Goal: Information Seeking & Learning: Learn about a topic

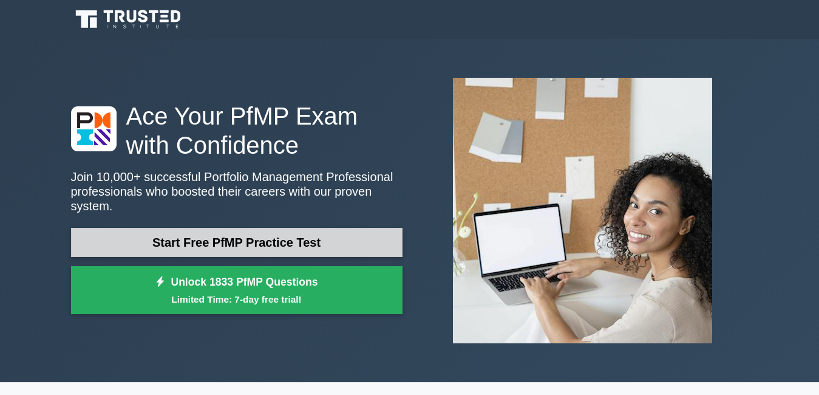
click at [213, 236] on link "Start Free PfMP Practice Test" at bounding box center [237, 242] width 332 height 29
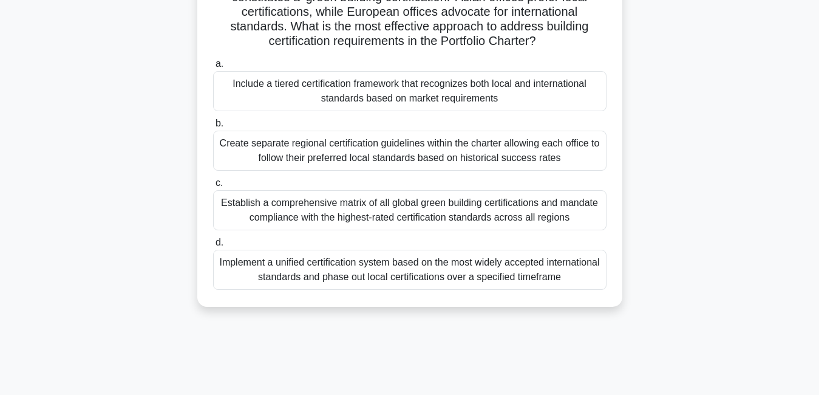
scroll to position [146, 0]
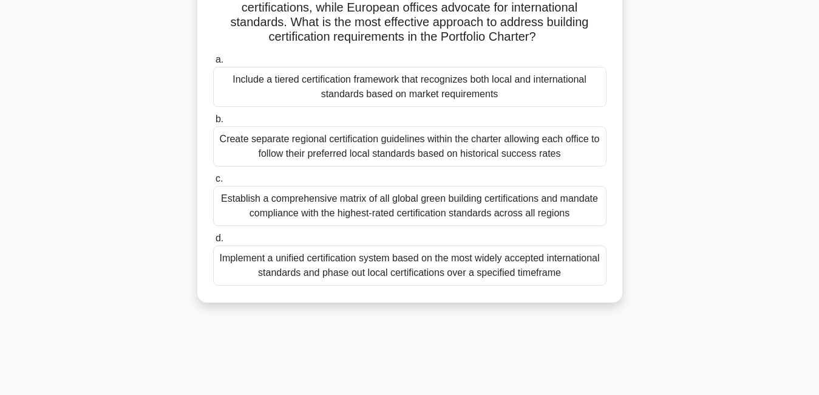
click at [456, 89] on div "Include a tiered certification framework that recognizes both local and interna…" at bounding box center [409, 87] width 393 height 40
click at [213, 64] on input "a. Include a tiered certification framework that recognizes both local and inte…" at bounding box center [213, 60] width 0 height 8
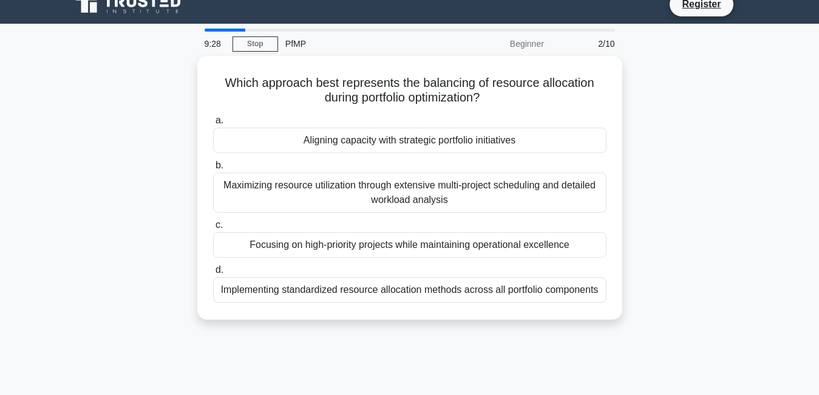
scroll to position [0, 0]
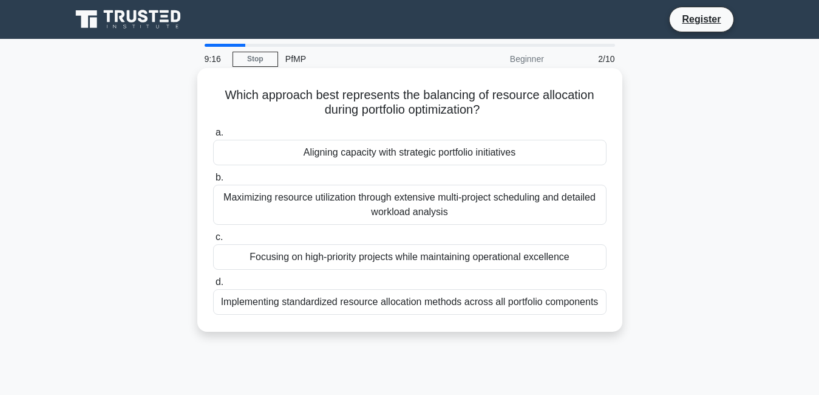
click at [448, 199] on div "Maximizing resource utilization through extensive multi-project scheduling and …" at bounding box center [409, 205] width 393 height 40
click at [213, 182] on input "b. Maximizing resource utilization through extensive multi-project scheduling a…" at bounding box center [213, 178] width 0 height 8
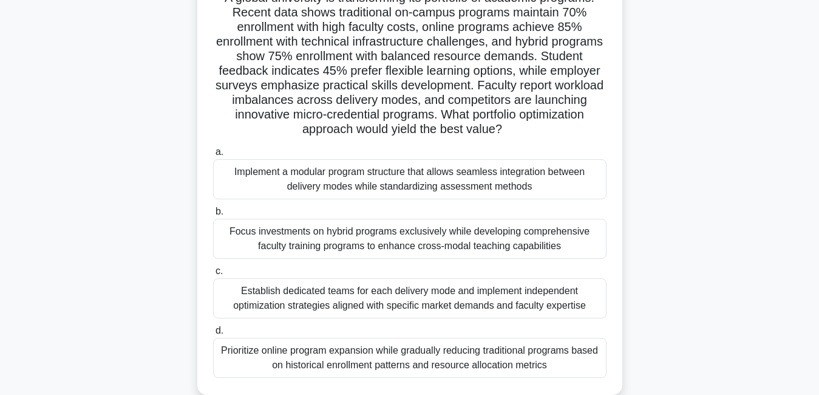
scroll to position [121, 0]
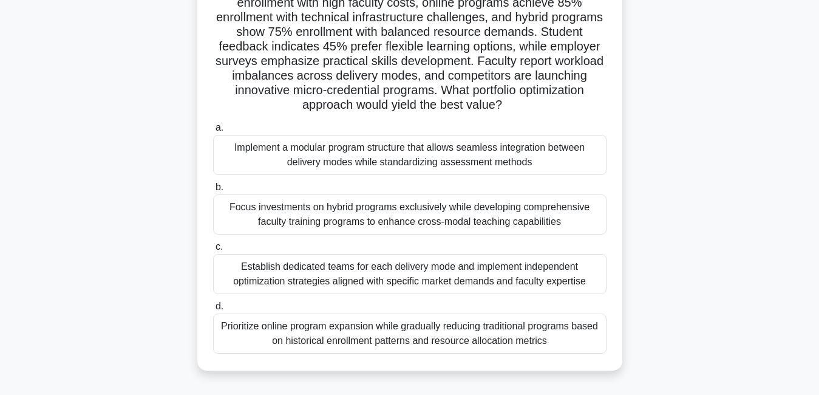
click at [485, 151] on div "Implement a modular program structure that allows seamless integration between …" at bounding box center [409, 155] width 393 height 40
click at [213, 132] on input "a. Implement a modular program structure that allows seamless integration betwe…" at bounding box center [213, 128] width 0 height 8
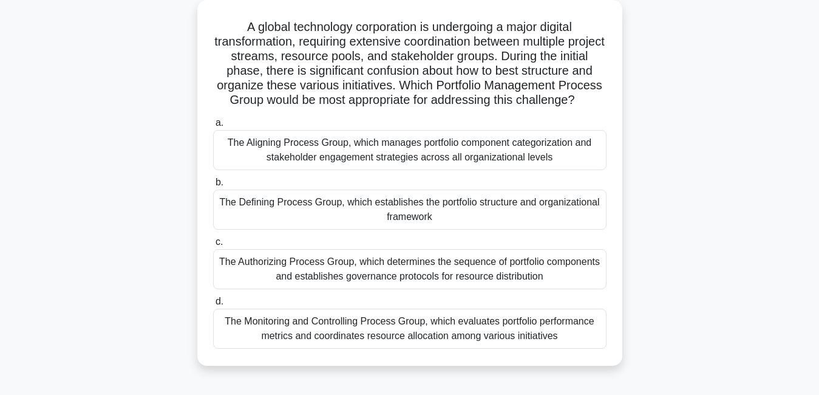
scroll to position [73, 0]
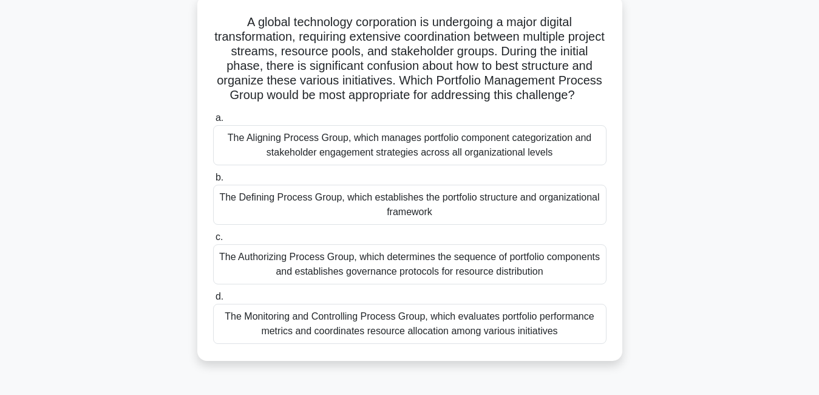
click at [453, 163] on div "The Aligning Process Group, which manages portfolio component categorization an…" at bounding box center [409, 145] width 393 height 40
click at [213, 122] on input "a. The Aligning Process Group, which manages portfolio component categorization…" at bounding box center [213, 118] width 0 height 8
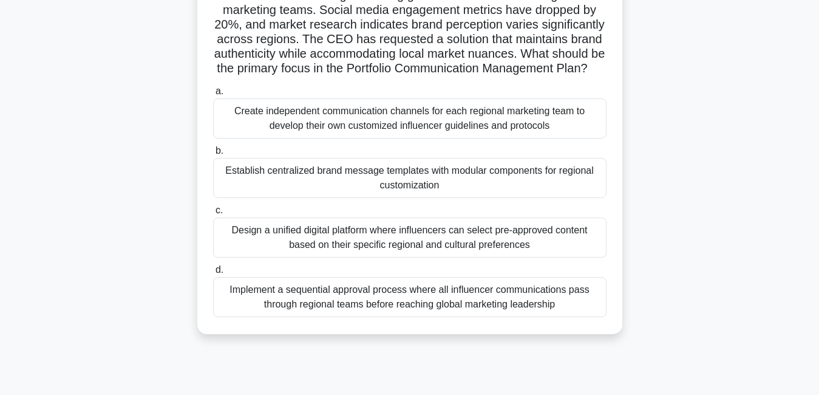
scroll to position [146, 0]
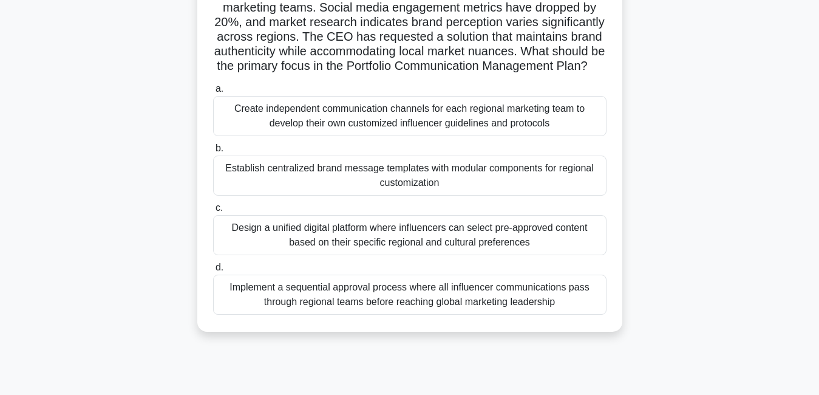
click at [489, 128] on div "Create independent communication channels for each regional marketing team to d…" at bounding box center [409, 116] width 393 height 40
click at [213, 93] on input "a. Create independent communication channels for each regional marketing team t…" at bounding box center [213, 89] width 0 height 8
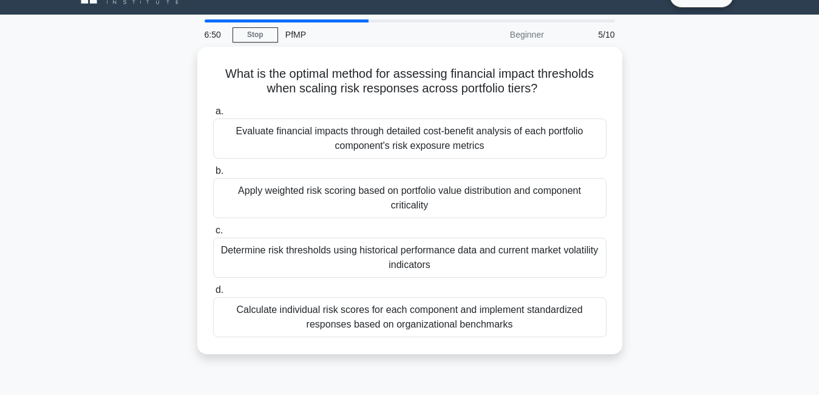
scroll to position [0, 0]
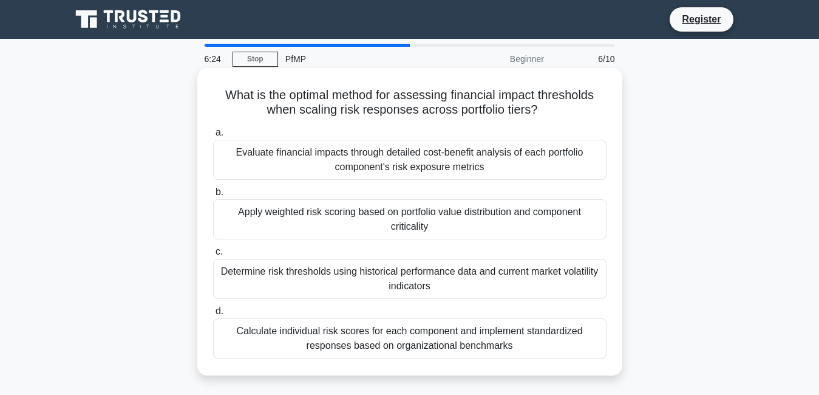
click at [375, 159] on div "Evaluate financial impacts through detailed cost-benefit analysis of each portf…" at bounding box center [409, 160] width 393 height 40
click at [213, 137] on input "a. Evaluate financial impacts through detailed cost-benefit analysis of each po…" at bounding box center [213, 133] width 0 height 8
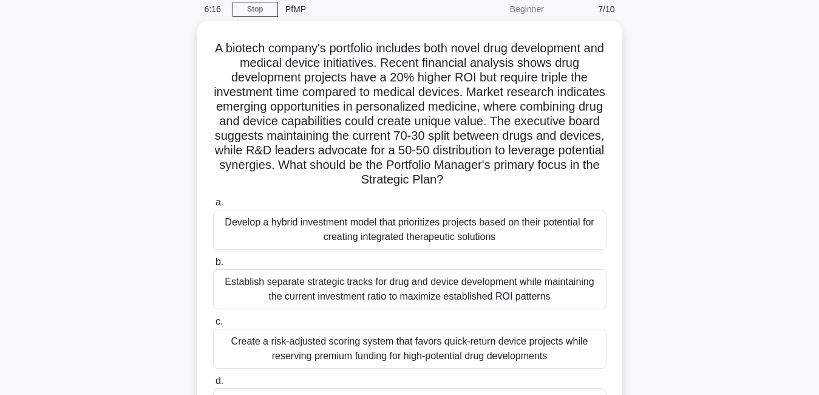
scroll to position [73, 0]
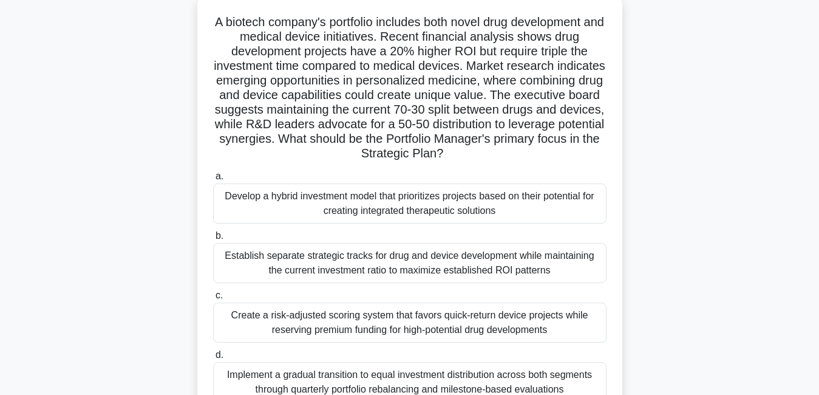
click at [423, 213] on div "Develop a hybrid investment model that prioritizes projects based on their pote…" at bounding box center [409, 203] width 393 height 40
click at [213, 180] on input "a. Develop a hybrid investment model that prioritizes projects based on their p…" at bounding box center [213, 176] width 0 height 8
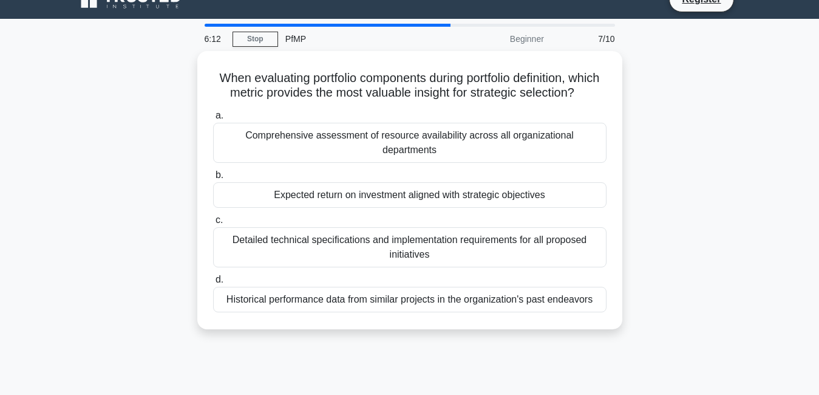
scroll to position [0, 0]
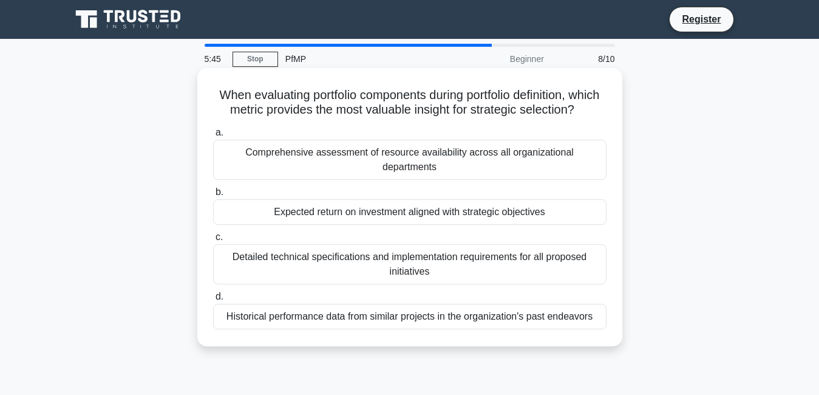
click at [475, 259] on div "Detailed technical specifications and implementation requirements for all propo…" at bounding box center [409, 264] width 393 height 40
click at [213, 241] on input "c. Detailed technical specifications and implementation requirements for all pr…" at bounding box center [213, 237] width 0 height 8
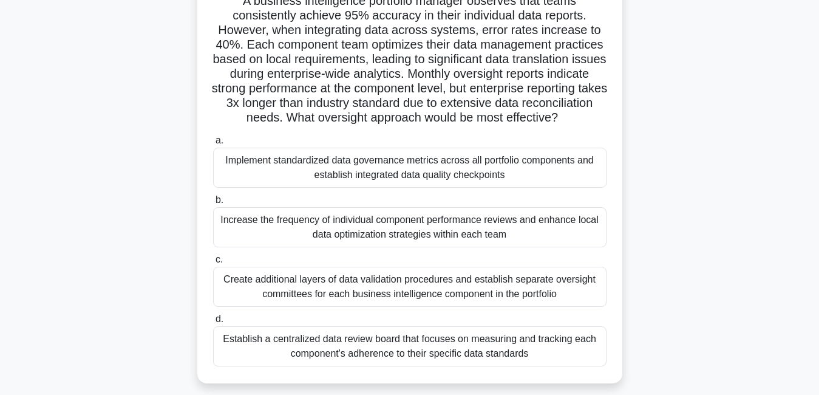
scroll to position [121, 0]
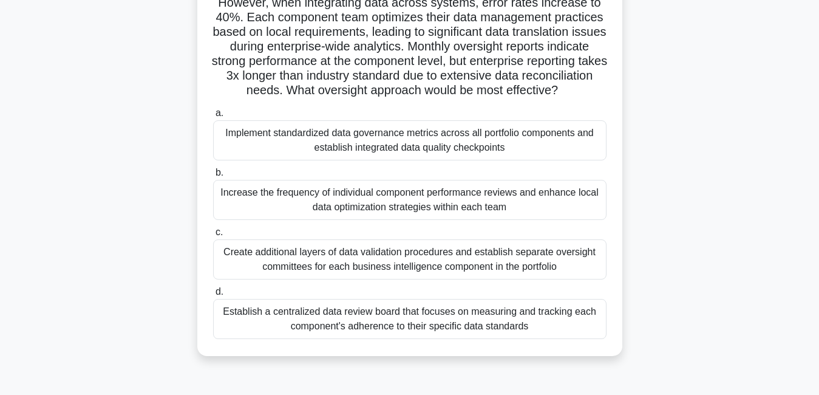
click at [513, 160] on div "Implement standardized data governance metrics across all portfolio components …" at bounding box center [409, 140] width 393 height 40
click at [213, 117] on input "a. Implement standardized data governance metrics across all portfolio componen…" at bounding box center [213, 113] width 0 height 8
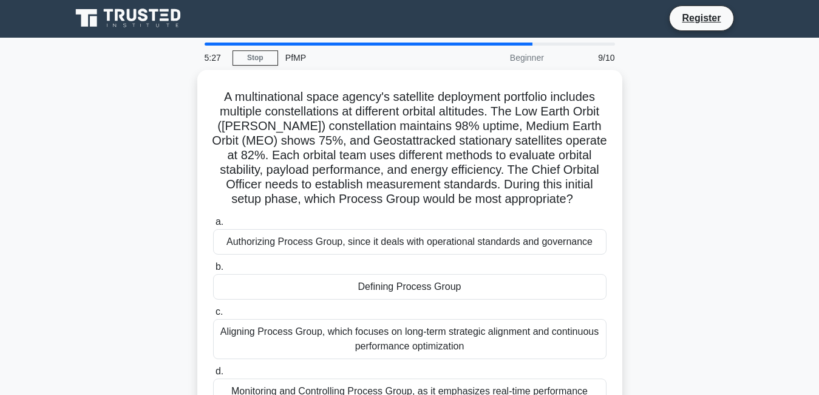
scroll to position [0, 0]
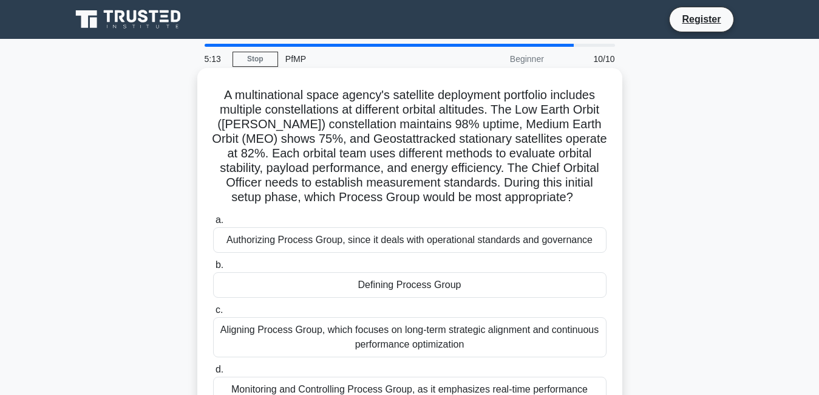
click at [502, 220] on label "a. Authorizing Process Group, since it deals with operational standards and gov…" at bounding box center [409, 233] width 393 height 40
click at [213, 220] on input "a. Authorizing Process Group, since it deals with operational standards and gov…" at bounding box center [213, 220] width 0 height 8
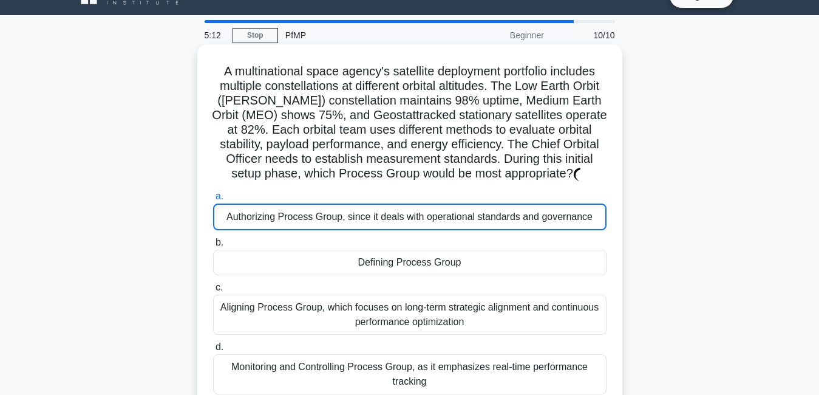
scroll to position [24, 0]
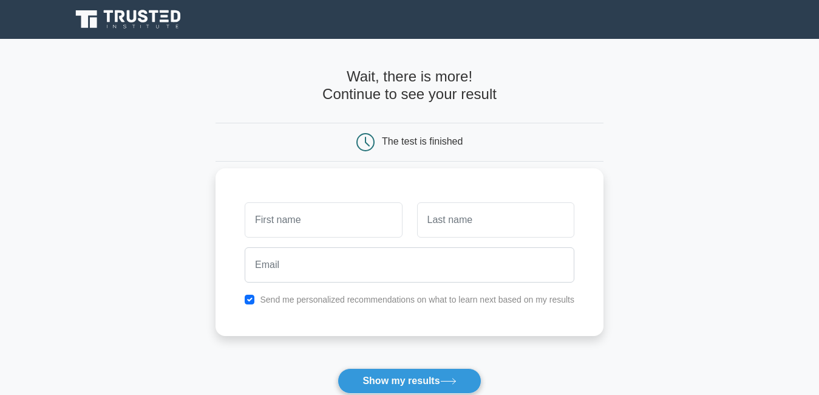
click at [375, 218] on input "text" at bounding box center [323, 219] width 157 height 35
type input "Elifaraja"
click at [431, 223] on input "text" at bounding box center [495, 219] width 157 height 35
type input "venance"
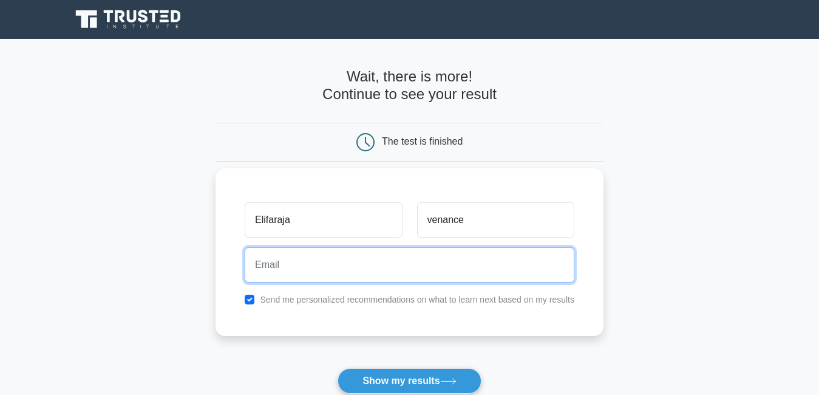
click at [427, 268] on input "email" at bounding box center [410, 264] width 330 height 35
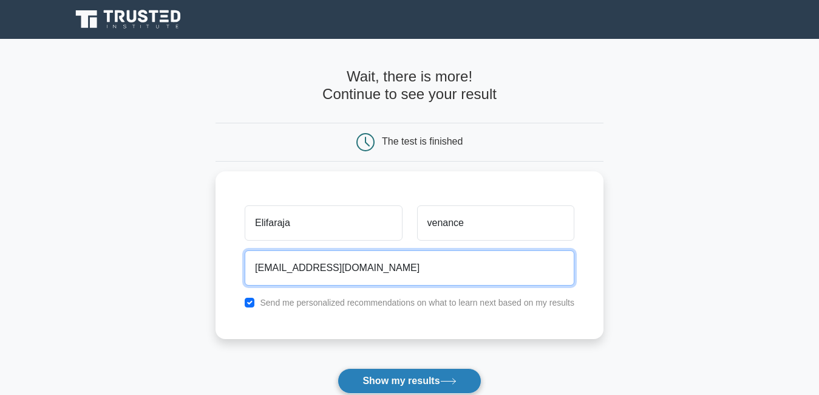
type input "fortunatuselly@gmail.com"
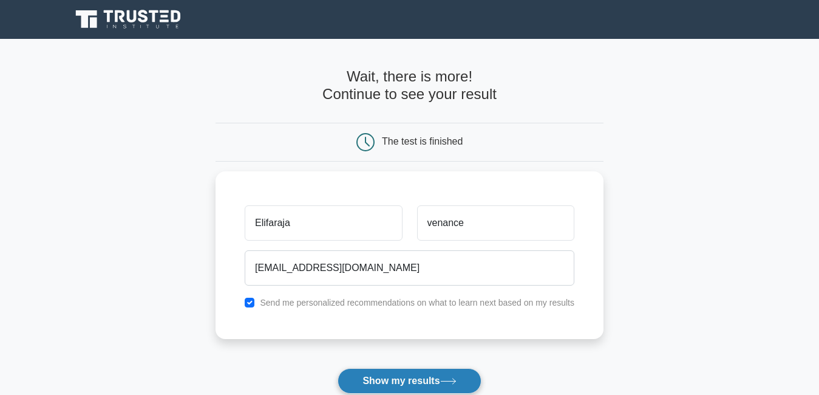
click at [395, 382] on button "Show my results" at bounding box center [409, 381] width 143 height 26
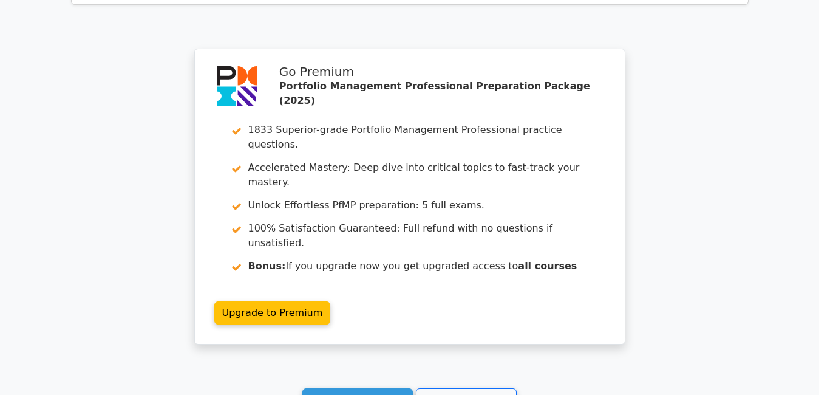
scroll to position [2198, 0]
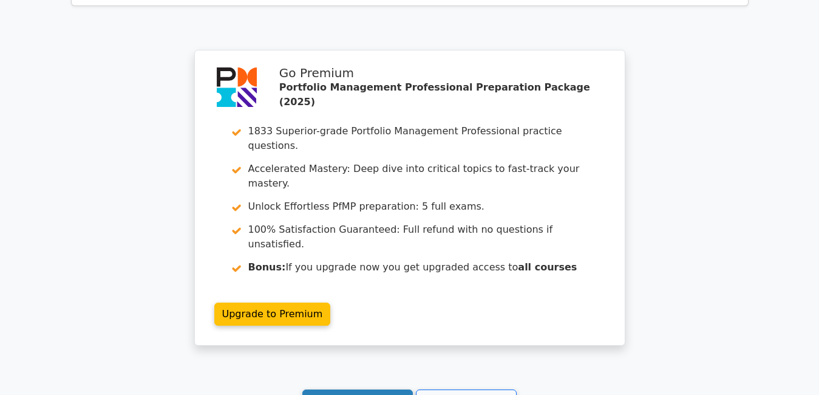
click at [359, 389] on link "Continue practicing" at bounding box center [357, 400] width 111 height 23
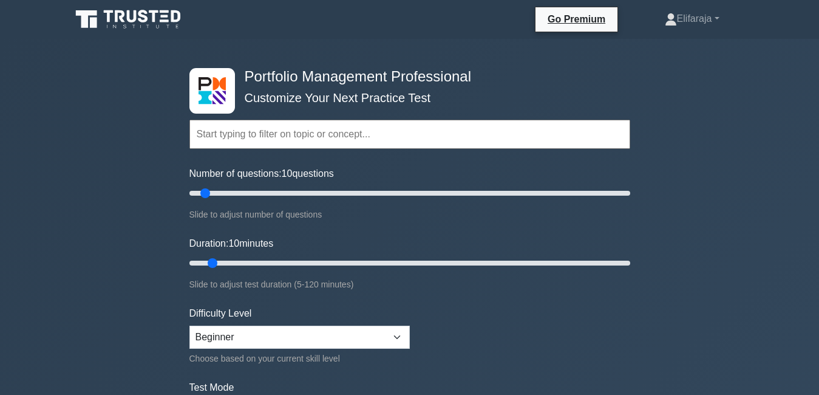
click at [344, 136] on input "text" at bounding box center [409, 134] width 441 height 29
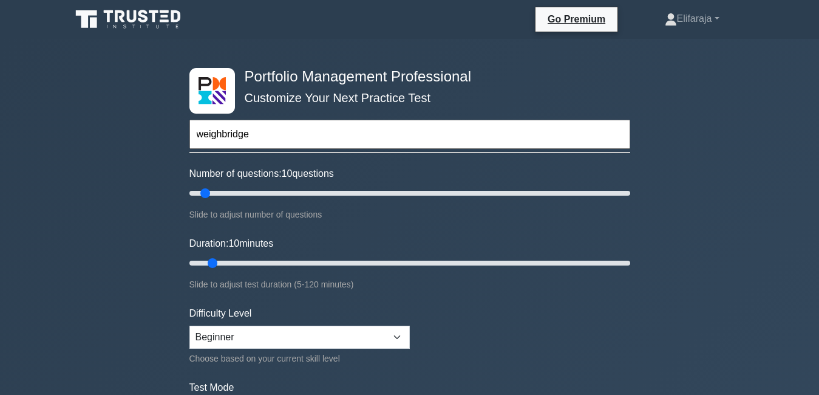
type input "weighbridge"
